Goal: Task Accomplishment & Management: Manage account settings

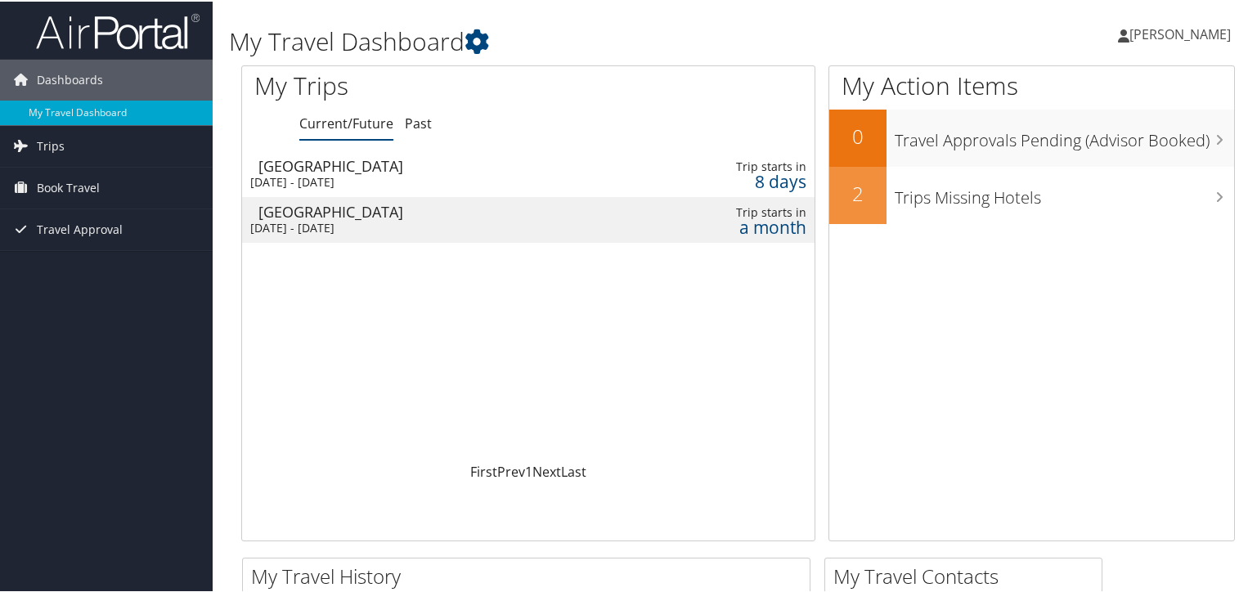
click at [1157, 52] on link "[PERSON_NAME]" at bounding box center [1182, 32] width 129 height 49
click at [1126, 144] on link "View Travel Profile" at bounding box center [1136, 146] width 182 height 28
click at [1176, 24] on span "[PERSON_NAME]" at bounding box center [1179, 33] width 101 height 18
click at [1140, 143] on link "View Travel Profile" at bounding box center [1136, 146] width 182 height 28
